Goal: Task Accomplishment & Management: Manage account settings

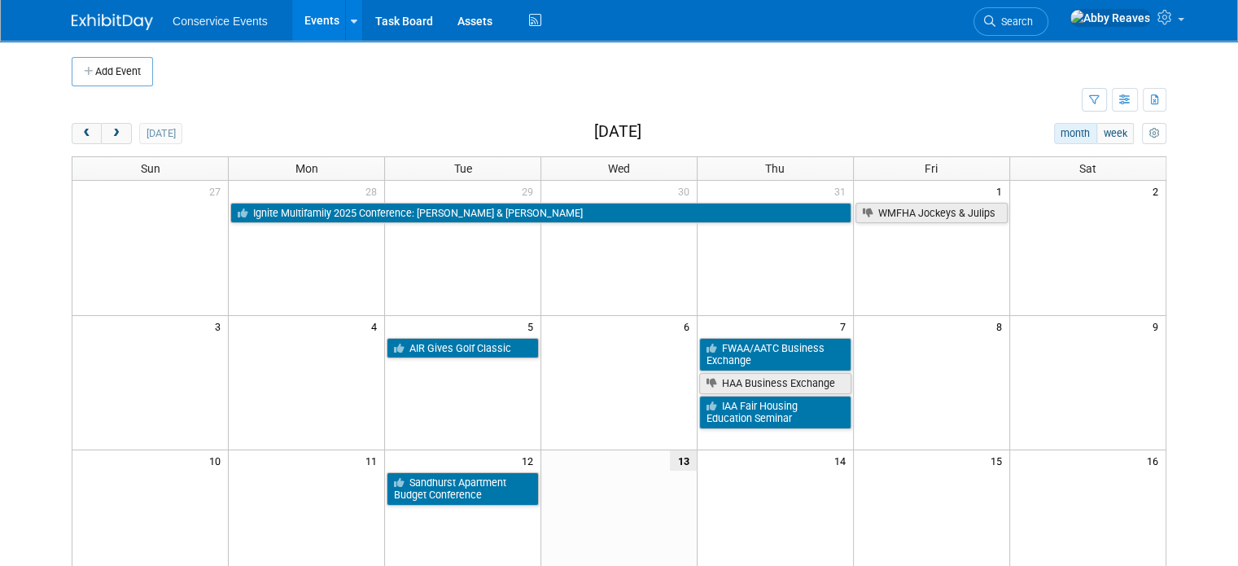
click at [1033, 23] on span "Search" at bounding box center [1013, 21] width 37 height 12
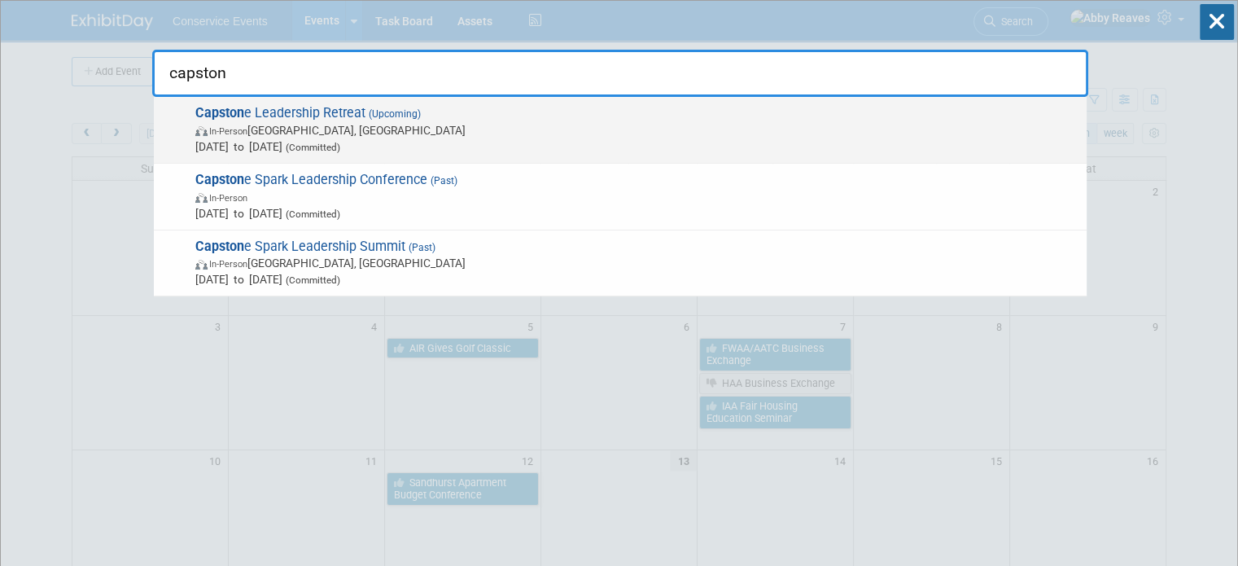
type input "capston"
click at [721, 110] on span "Capston e Leadership Retreat (Upcoming) In-Person Austin, TX Oct 16, 2025 to Oc…" at bounding box center [634, 130] width 888 height 50
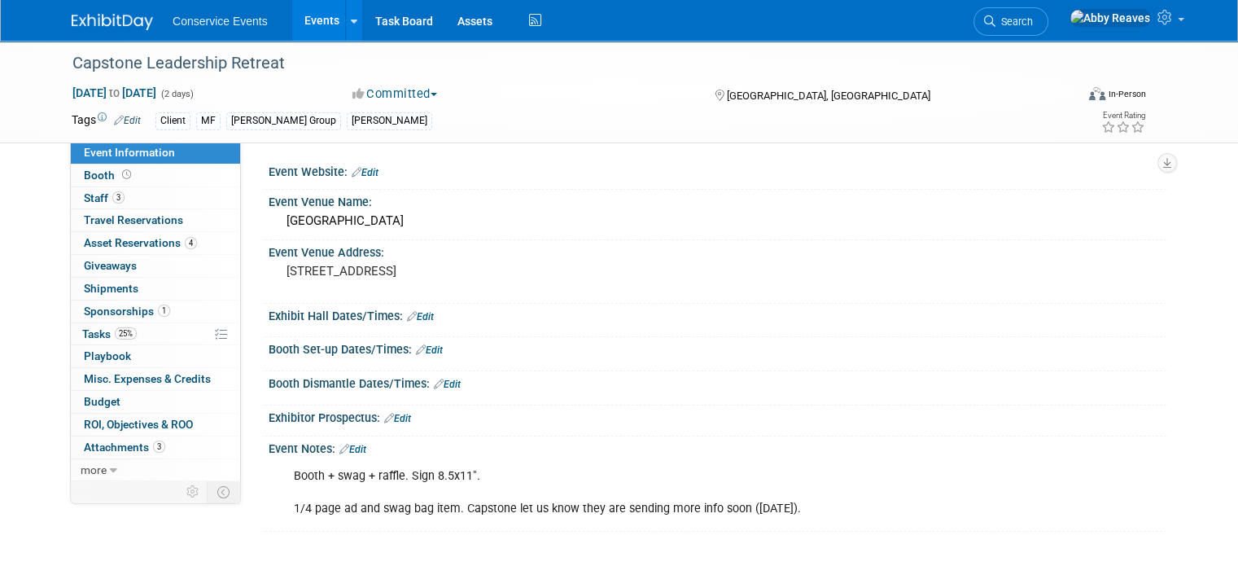
drag, startPoint x: 182, startPoint y: 453, endPoint x: 273, endPoint y: 339, distance: 145.4
click at [181, 454] on link "3 Attachments 3" at bounding box center [155, 447] width 169 height 22
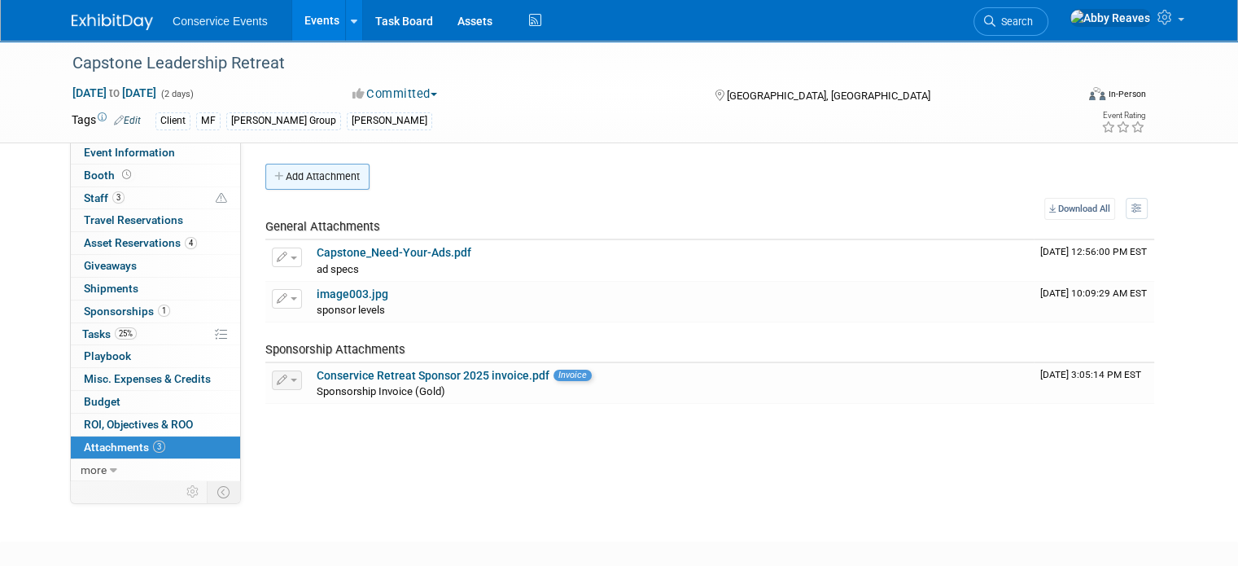
click at [299, 176] on button "Add Attachment" at bounding box center [317, 177] width 104 height 26
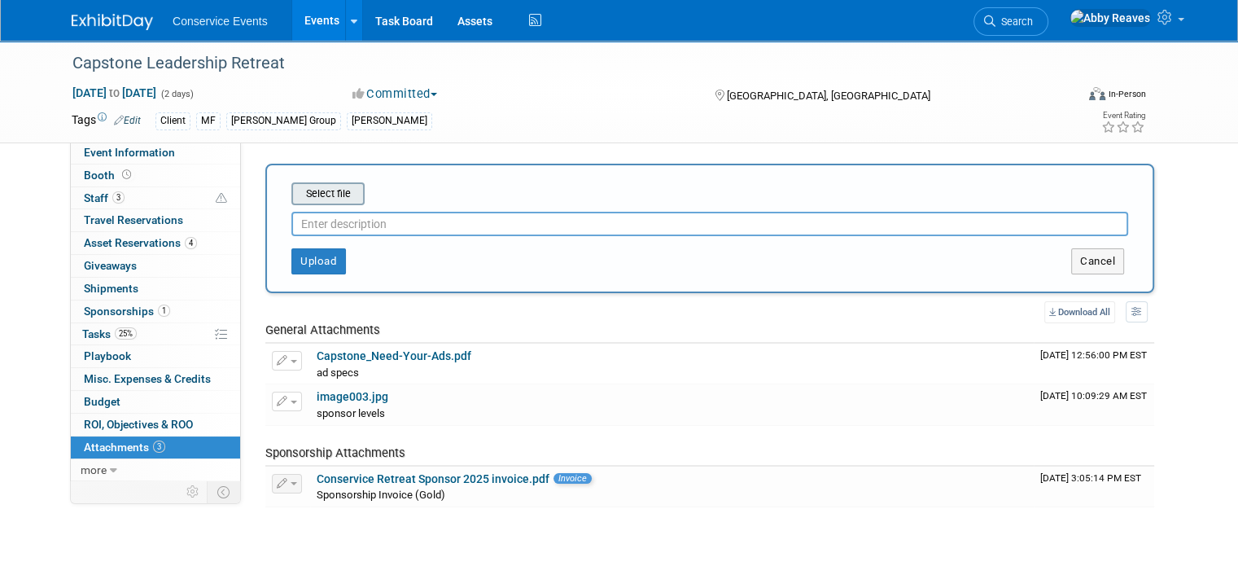
click at [325, 198] on input "file" at bounding box center [266, 194] width 194 height 20
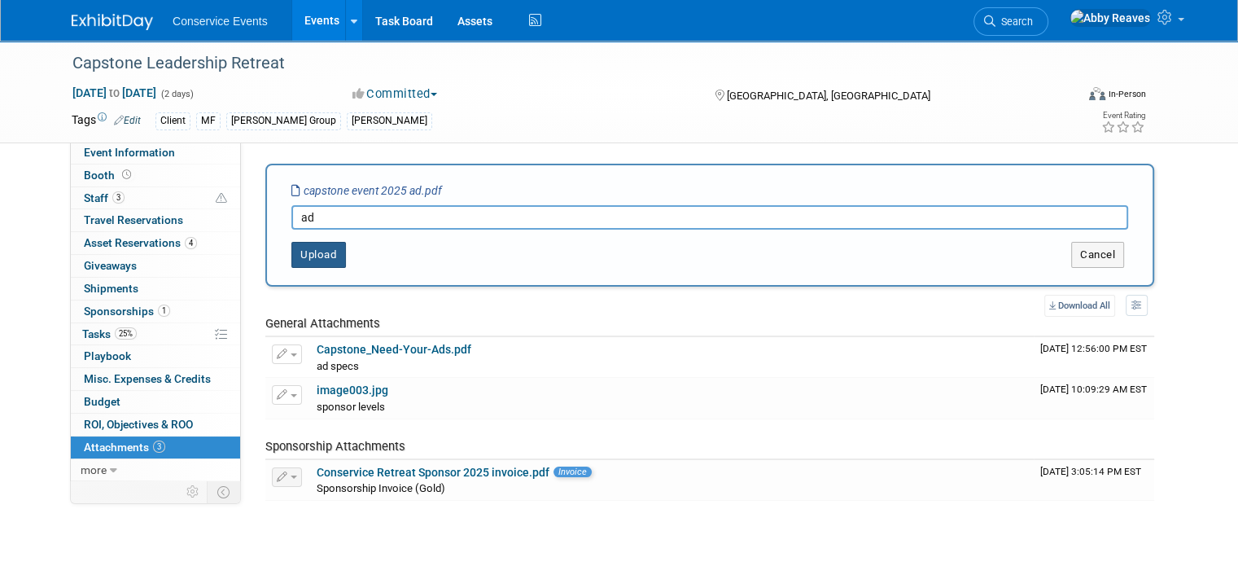
type input "ad"
click at [308, 251] on button "Upload" at bounding box center [318, 255] width 55 height 26
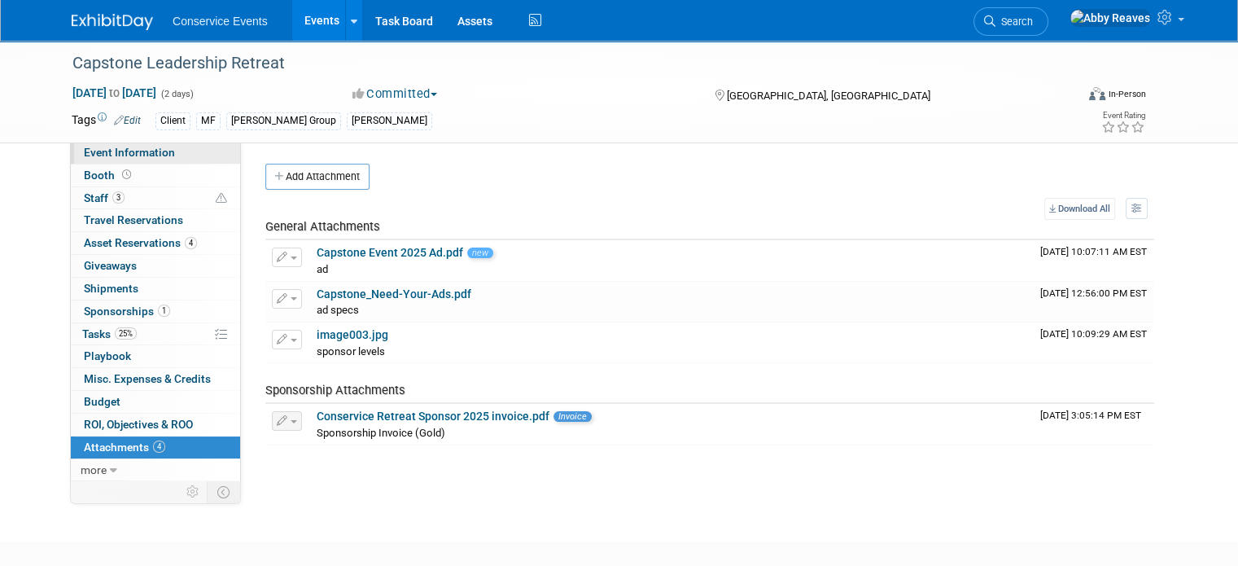
click at [186, 143] on link "Event Information" at bounding box center [155, 153] width 169 height 22
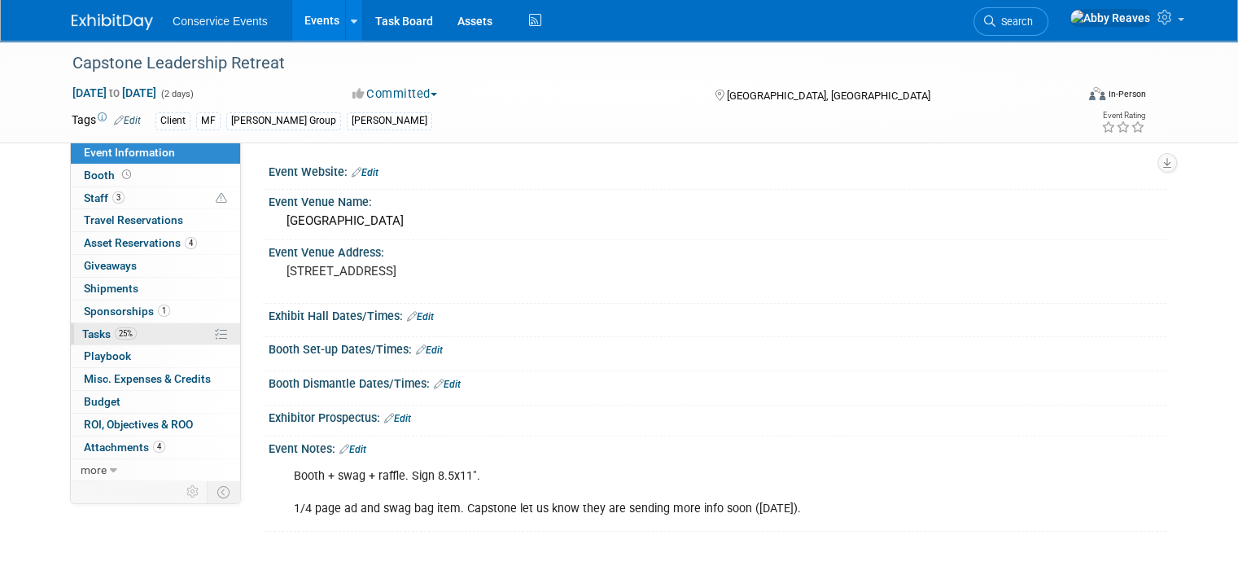
click at [115, 328] on span "25%" at bounding box center [126, 333] width 22 height 12
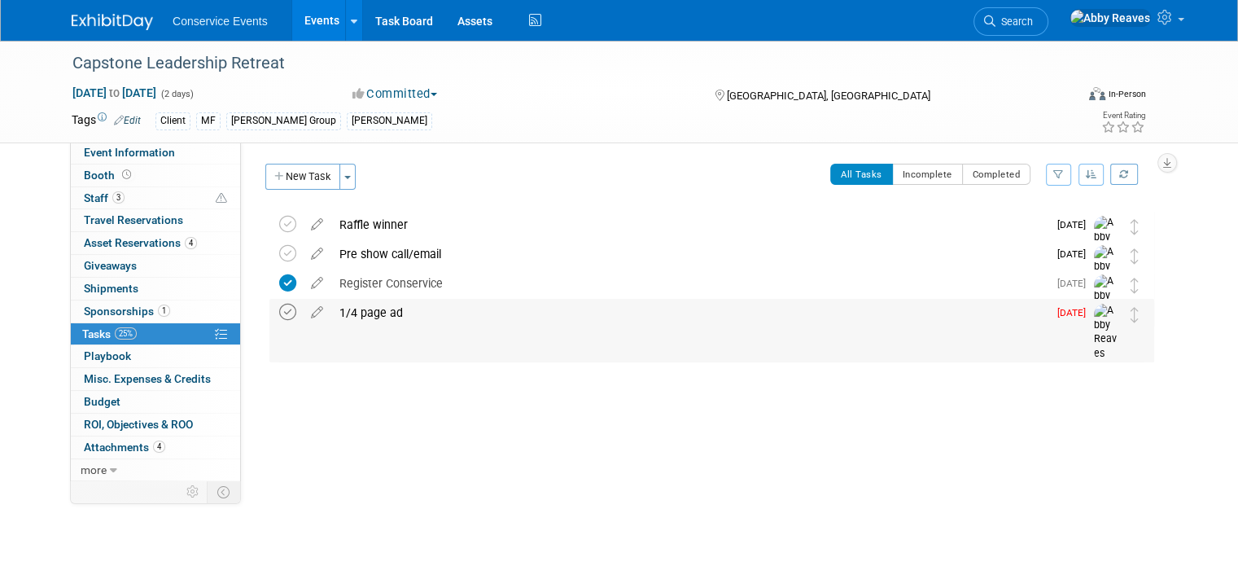
click at [279, 315] on icon at bounding box center [287, 312] width 17 height 17
click at [299, 27] on link "Events" at bounding box center [321, 20] width 59 height 41
